Goal: Task Accomplishment & Management: Manage account settings

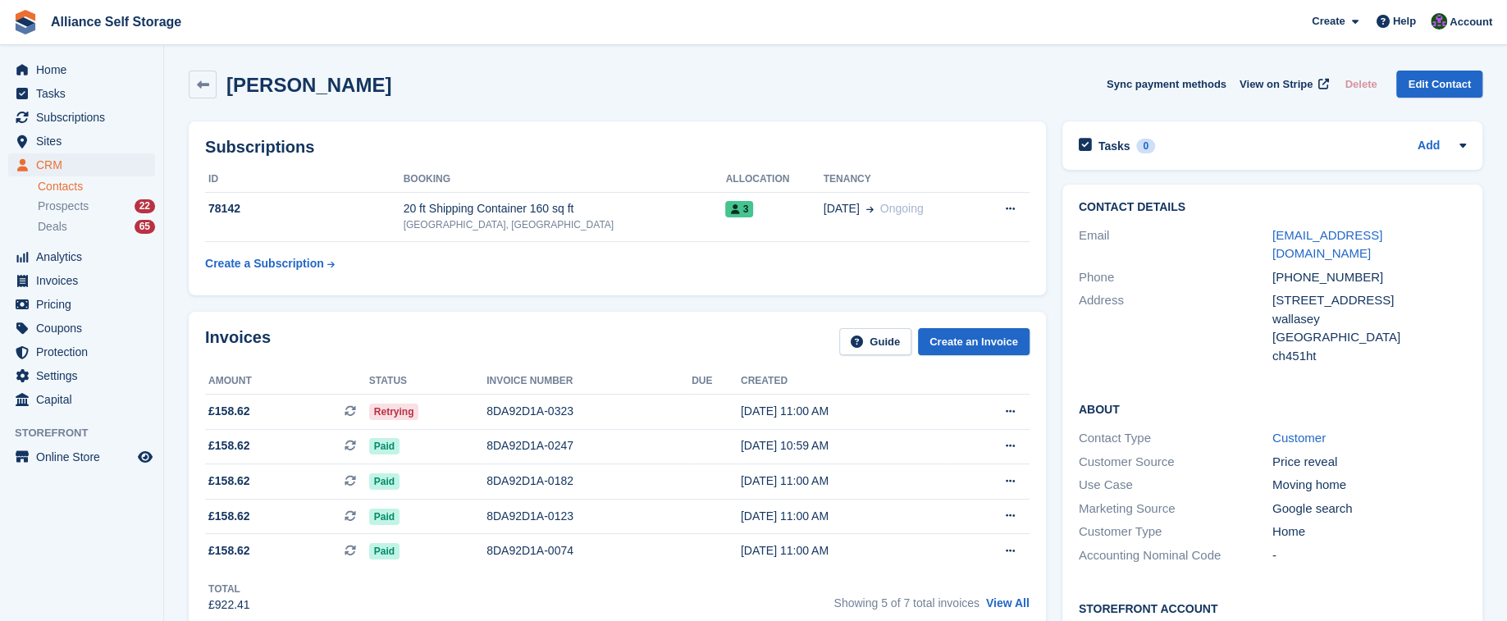
click at [112, 47] on aside "Home Tasks Subscriptions Subscriptions Subscriptions Contracts Price increases …" at bounding box center [81, 314] width 163 height 539
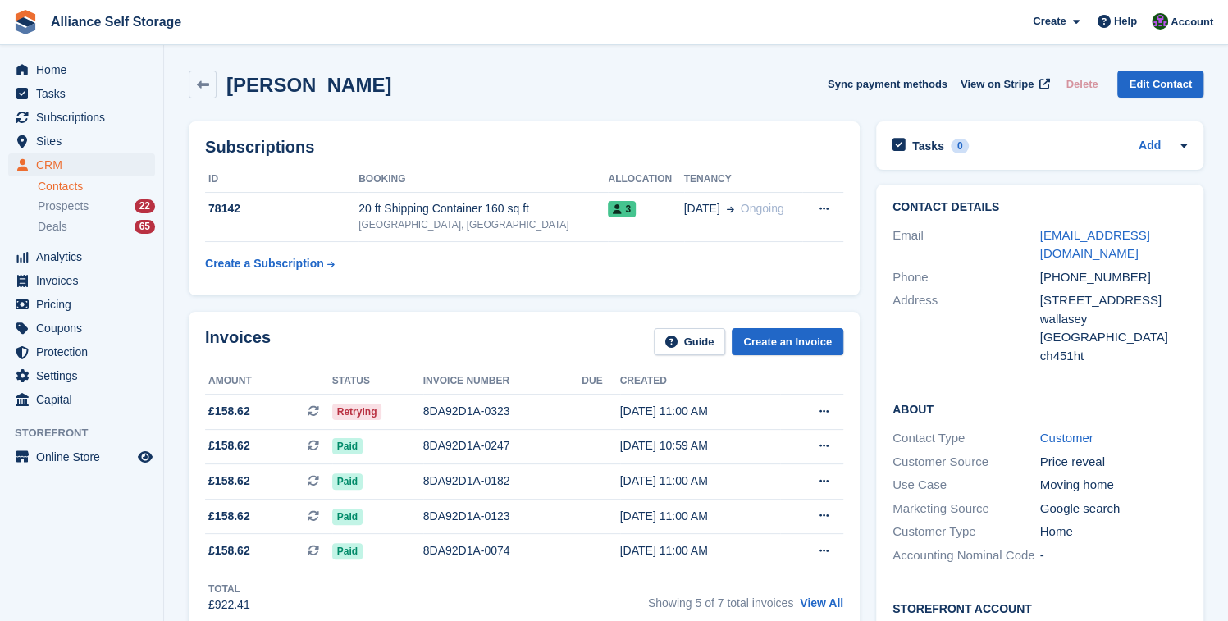
click at [867, 109] on div "[PERSON_NAME] Sync payment methods View on Stripe Delete Edit Contact" at bounding box center [695, 87] width 1031 height 51
click at [76, 117] on span "Subscriptions" at bounding box center [85, 117] width 98 height 23
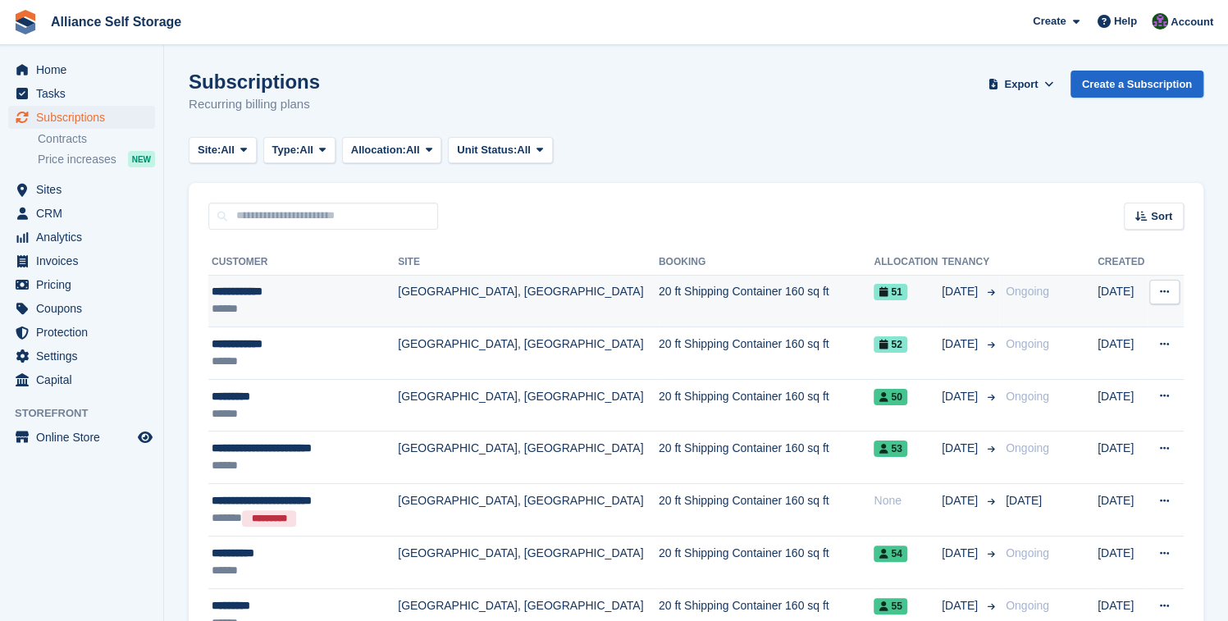
click at [599, 308] on td "[GEOGRAPHIC_DATA], [GEOGRAPHIC_DATA]" at bounding box center [528, 301] width 261 height 52
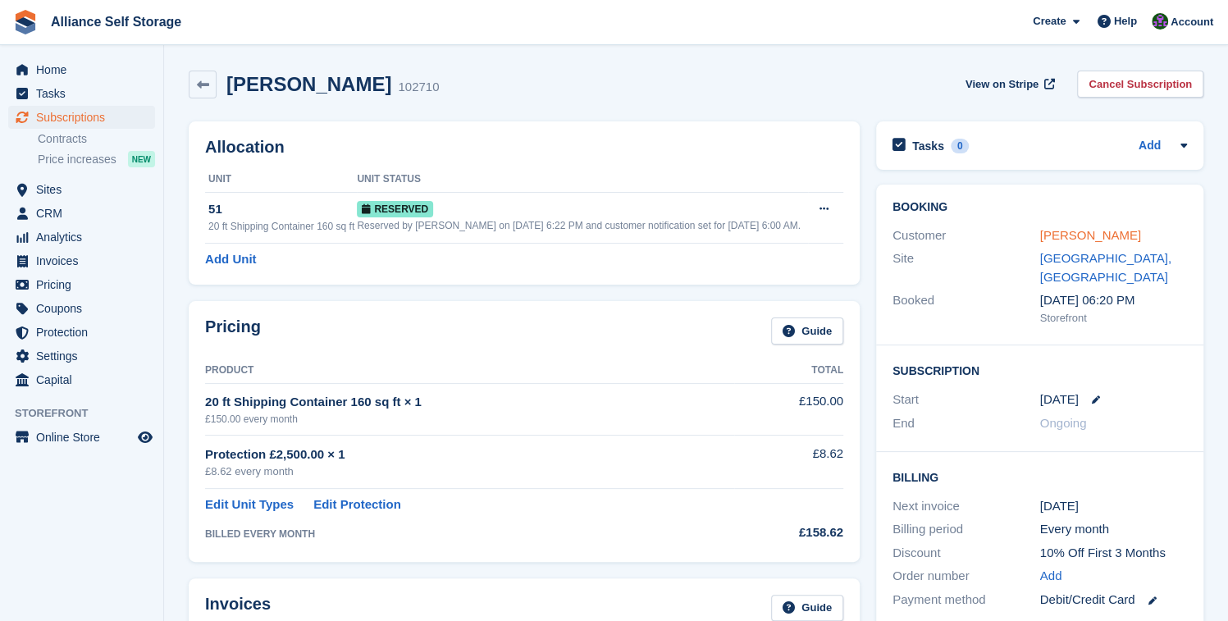
click at [1079, 240] on link "[PERSON_NAME]" at bounding box center [1090, 235] width 101 height 14
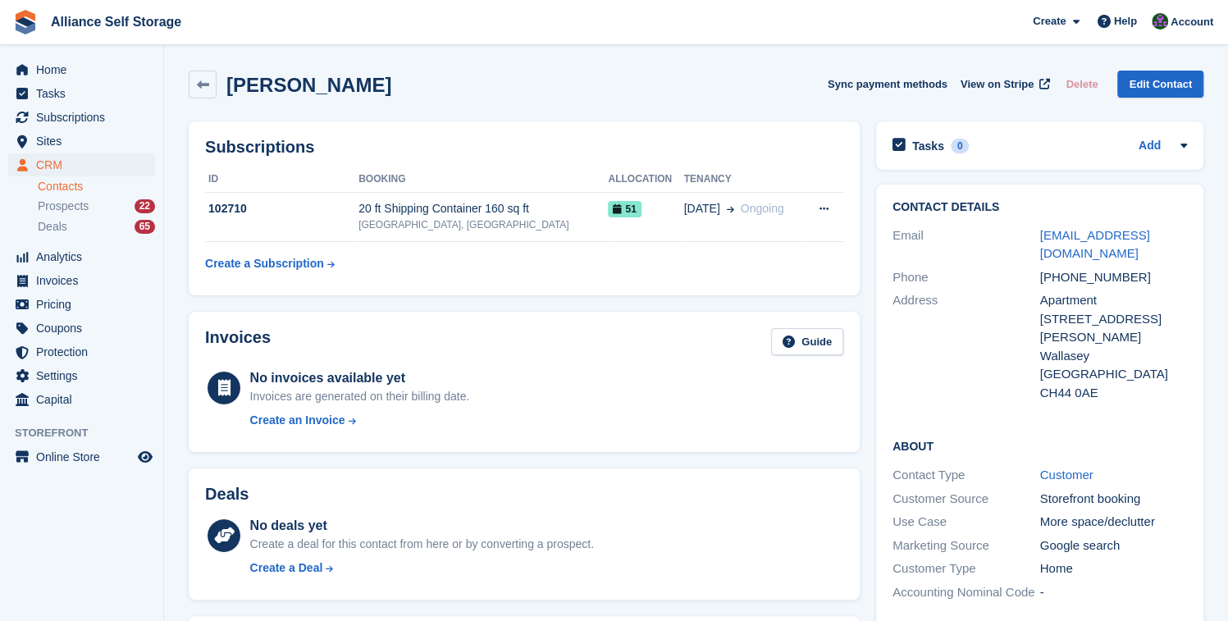
click at [436, 84] on div "[PERSON_NAME] Sync payment methods View on Stripe Delete Edit Contact" at bounding box center [696, 85] width 1015 height 28
click at [199, 86] on icon at bounding box center [203, 85] width 12 height 12
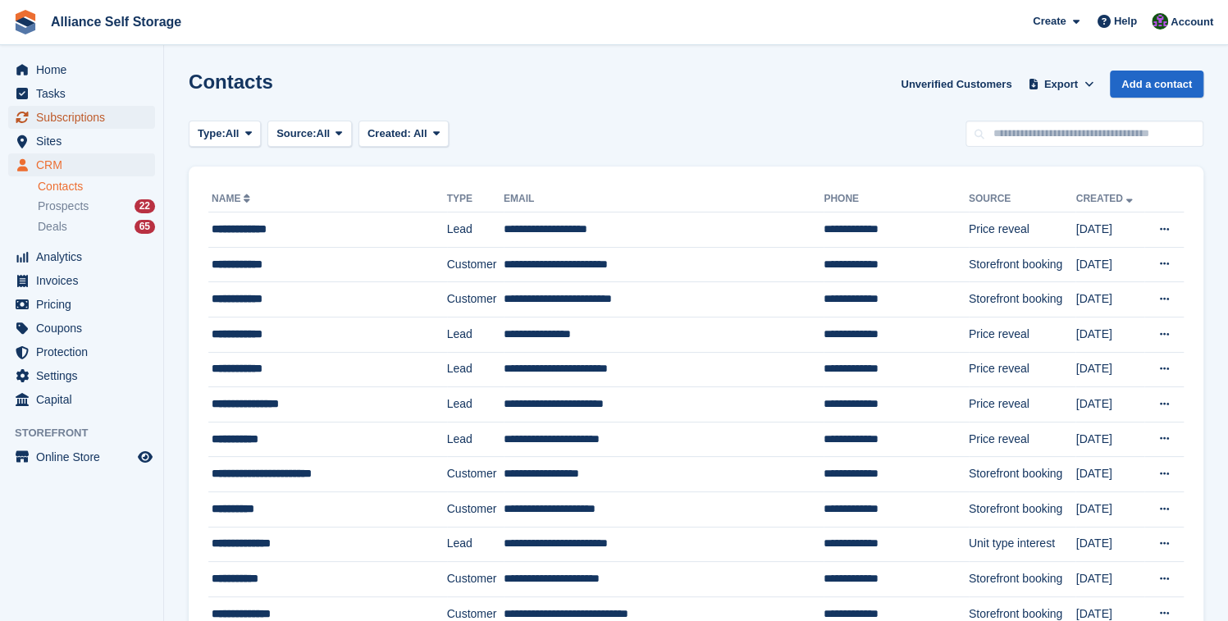
click at [113, 127] on span "Subscriptions" at bounding box center [85, 117] width 98 height 23
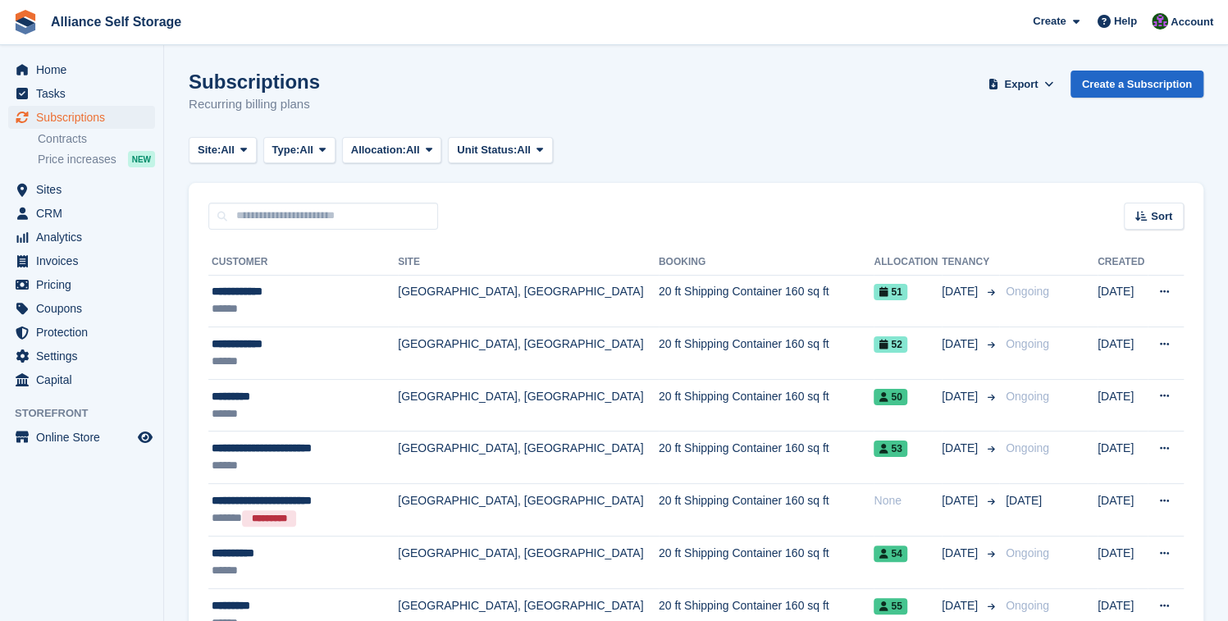
click at [805, 100] on div "Subscriptions Recurring billing plans Export Export Subscriptions Export a CSV …" at bounding box center [696, 102] width 1015 height 63
